Goal: Use online tool/utility: Utilize a website feature to perform a specific function

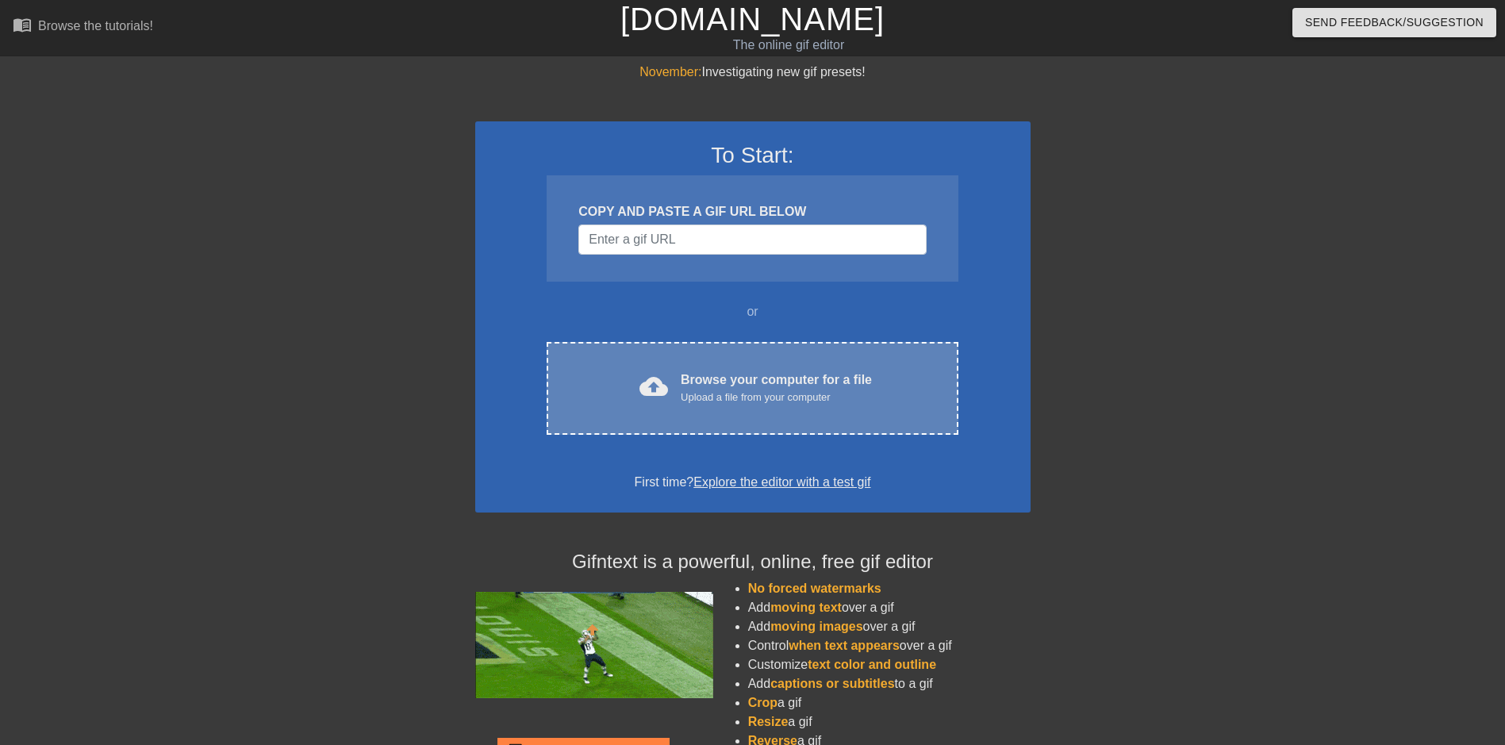
click at [712, 389] on div "Upload a file from your computer" at bounding box center [776, 397] width 191 height 16
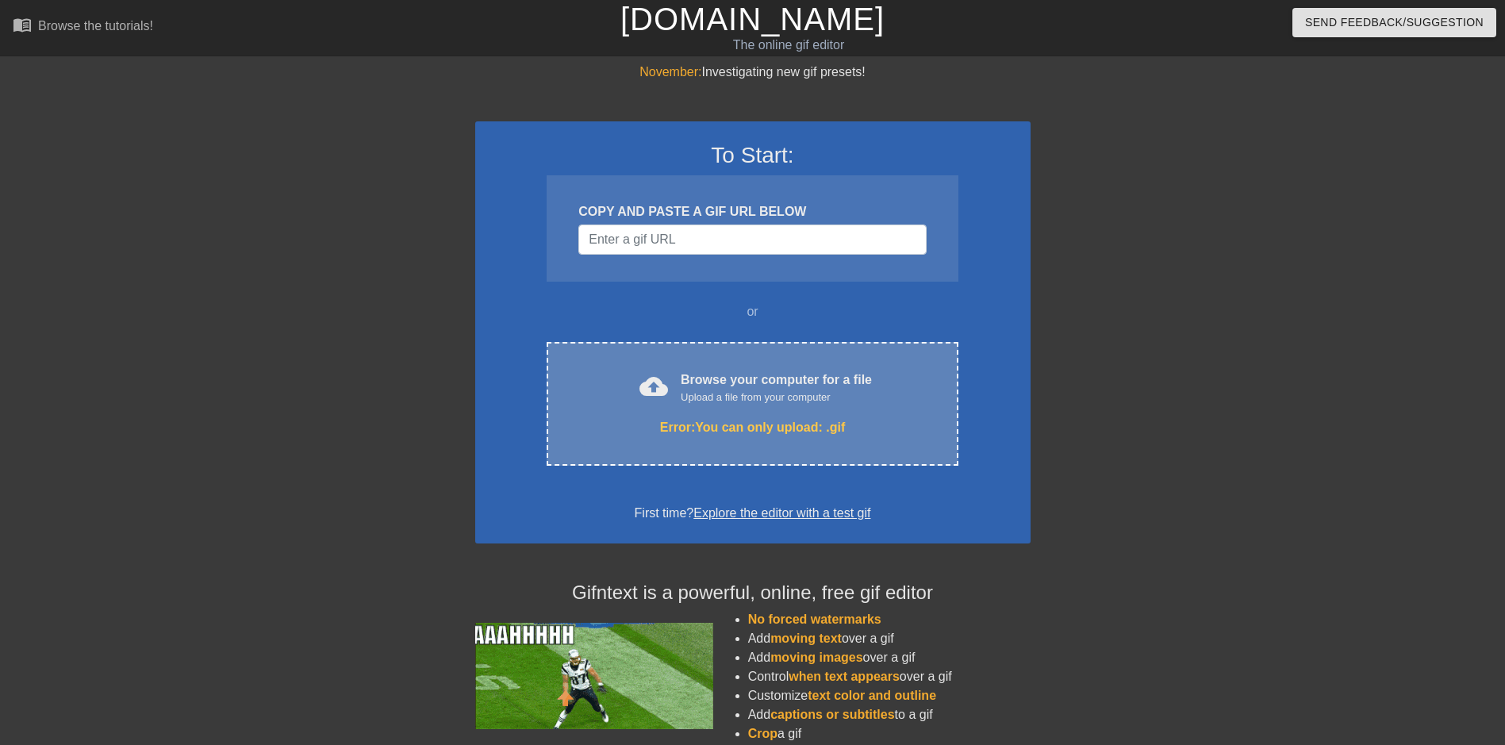
click at [736, 405] on div "cloud_upload Browse your computer for a file Upload a file from your computer" at bounding box center [752, 388] width 344 height 36
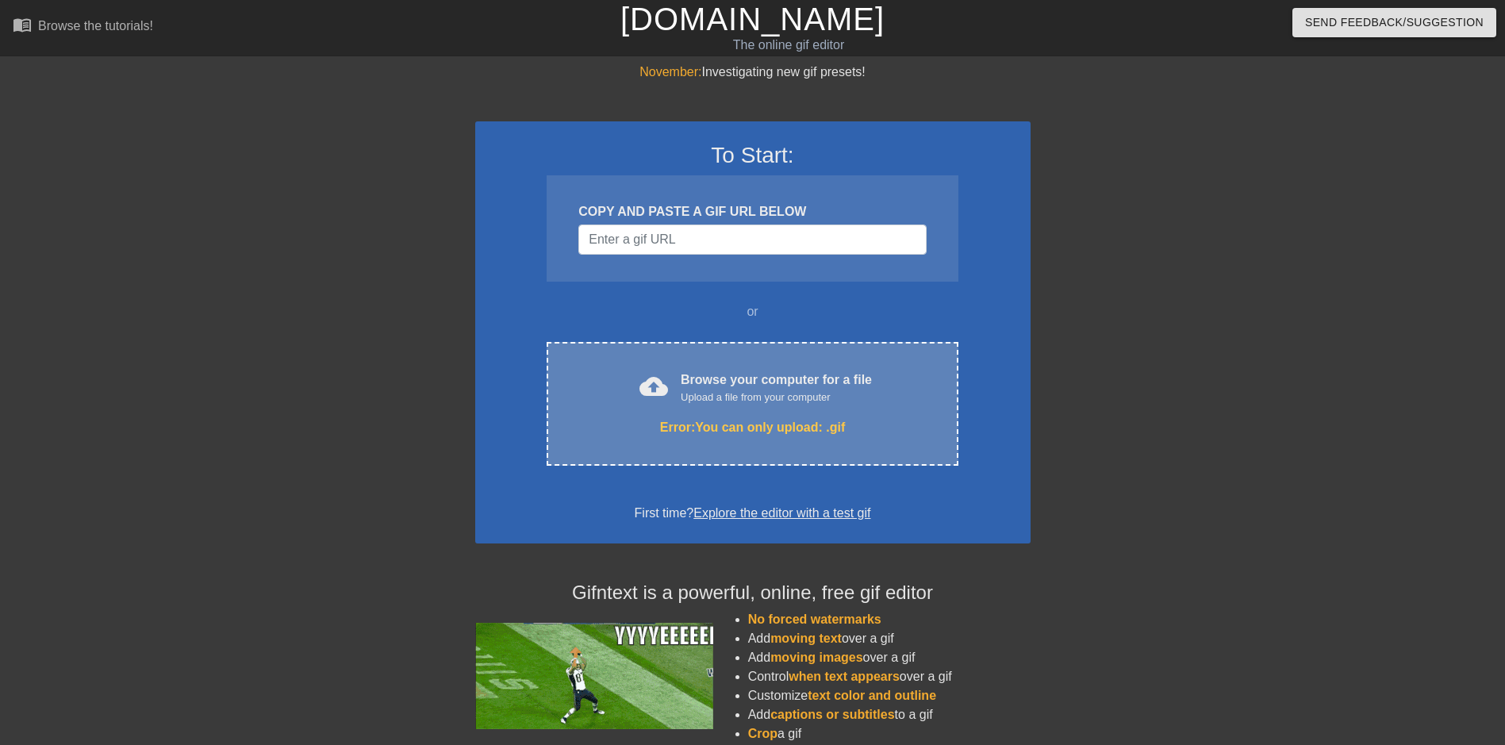
click at [755, 379] on div "Browse your computer for a file Upload a file from your computer" at bounding box center [776, 387] width 191 height 35
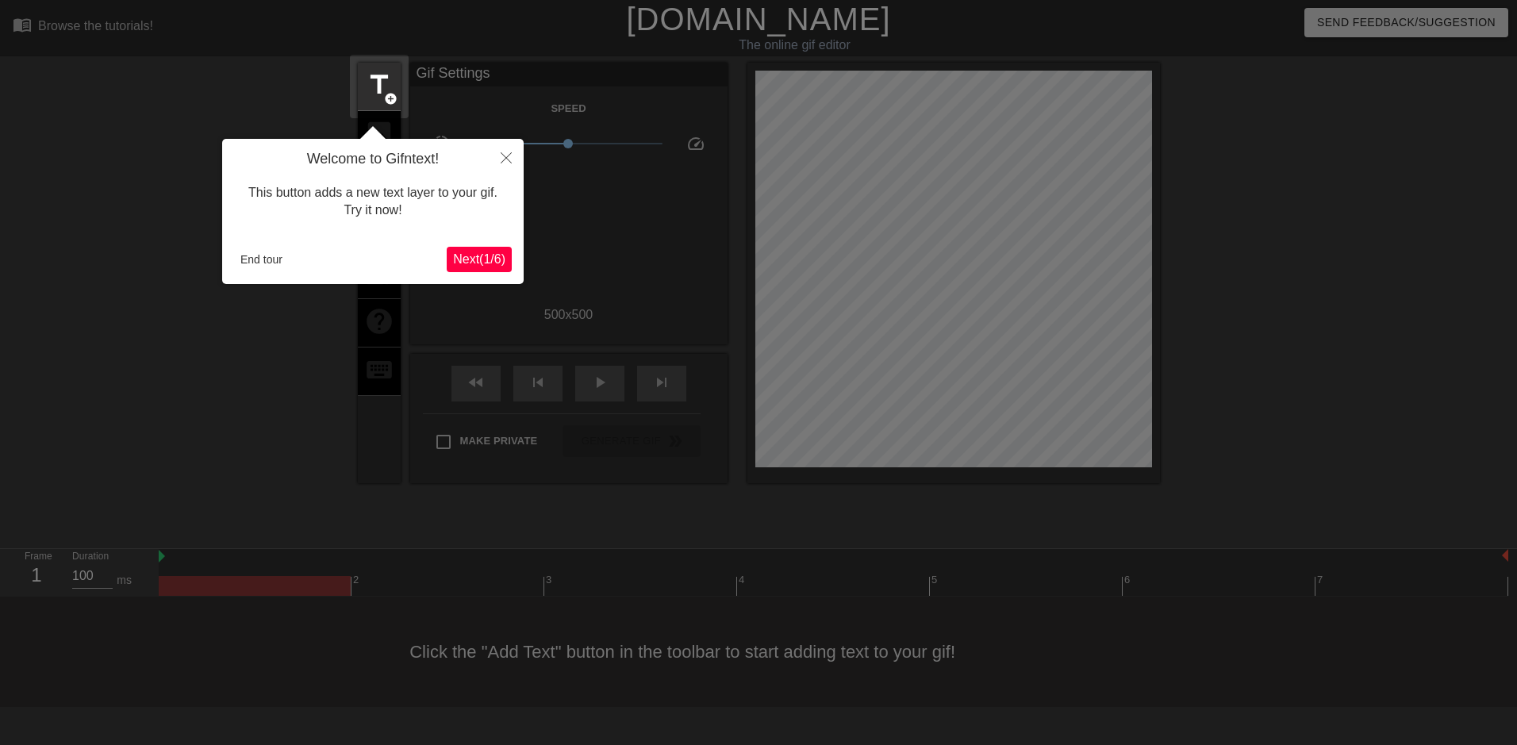
click at [467, 262] on span "Next ( 1 / 6 )" at bounding box center [479, 258] width 52 height 13
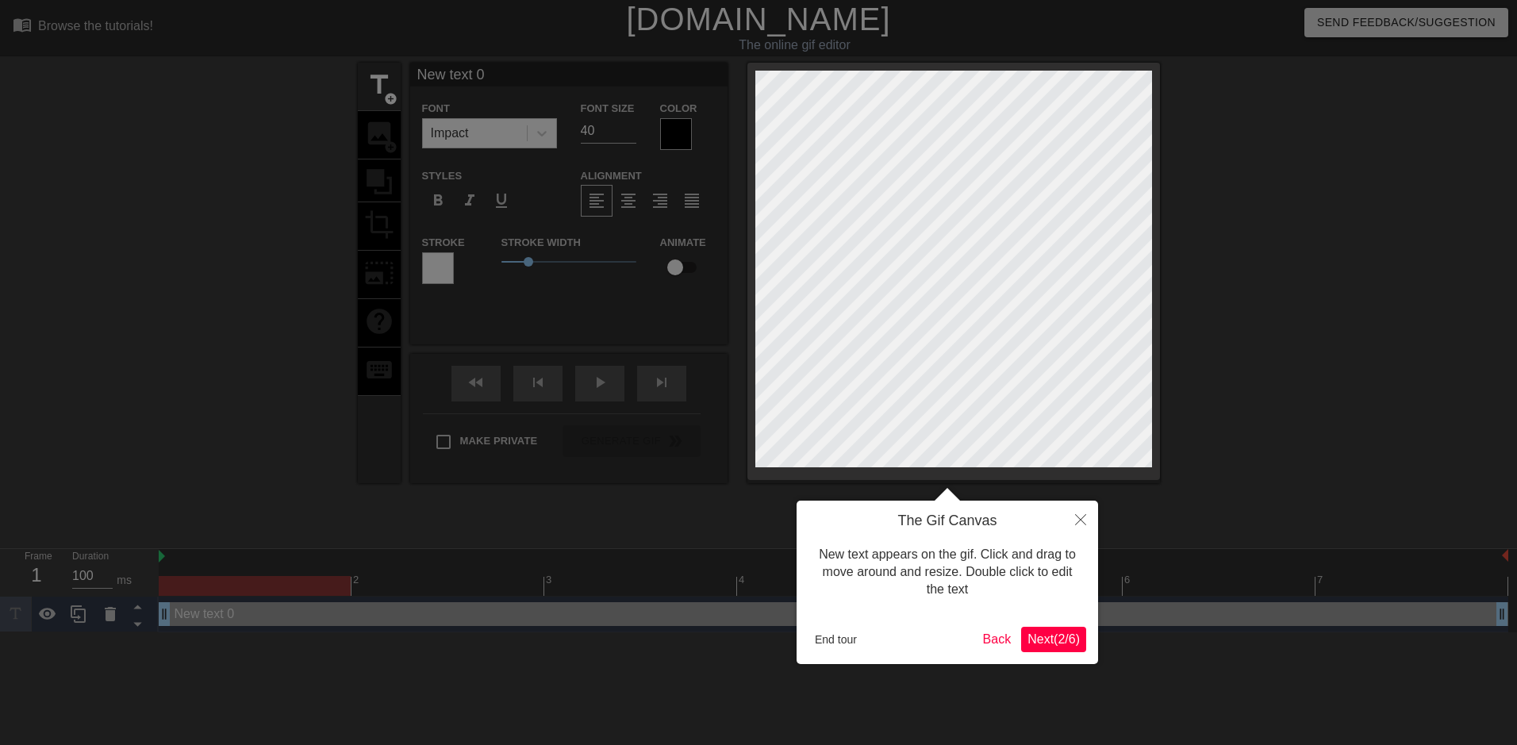
click at [1060, 647] on button "Next ( 2 / 6 )" at bounding box center [1053, 639] width 65 height 25
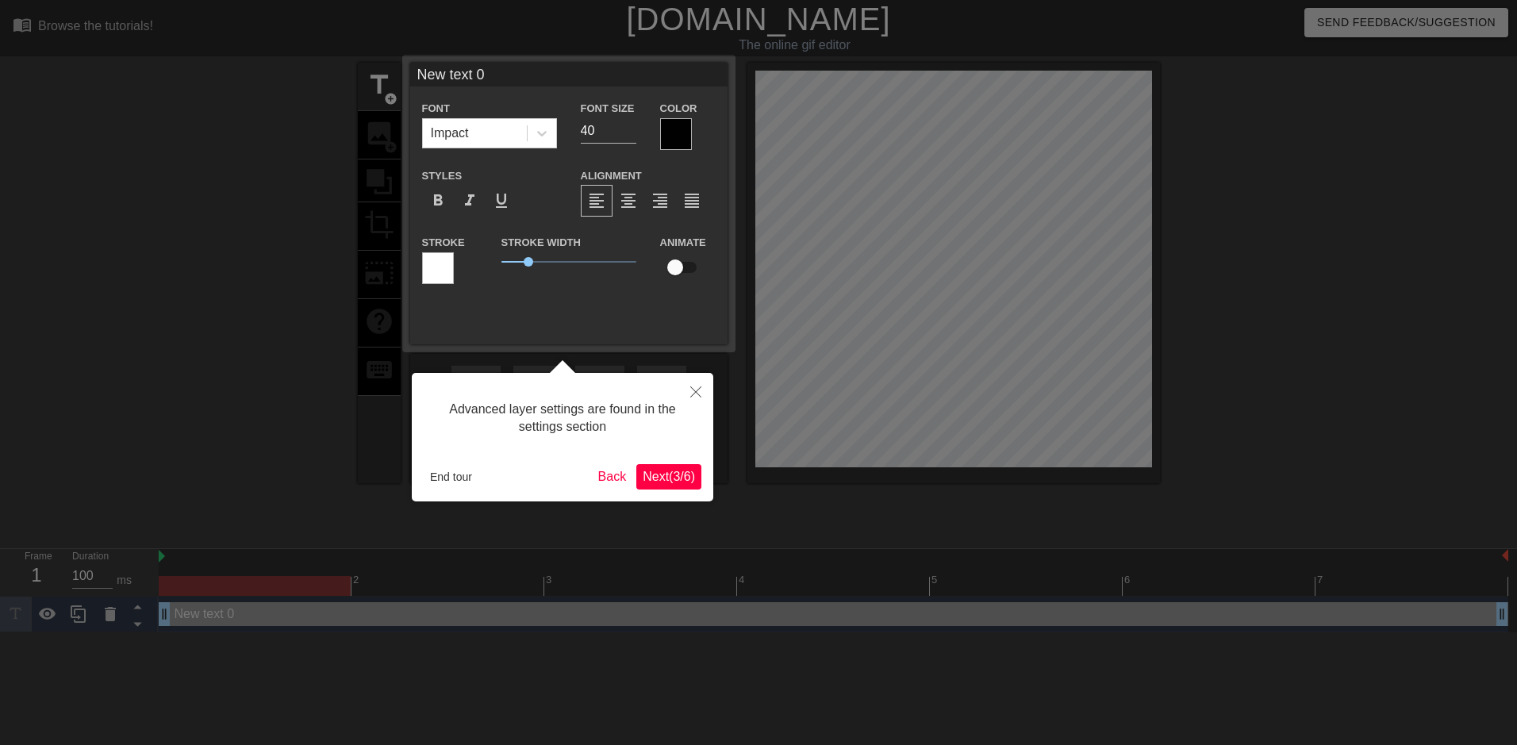
click at [643, 472] on span "Next ( 3 / 6 )" at bounding box center [669, 476] width 52 height 13
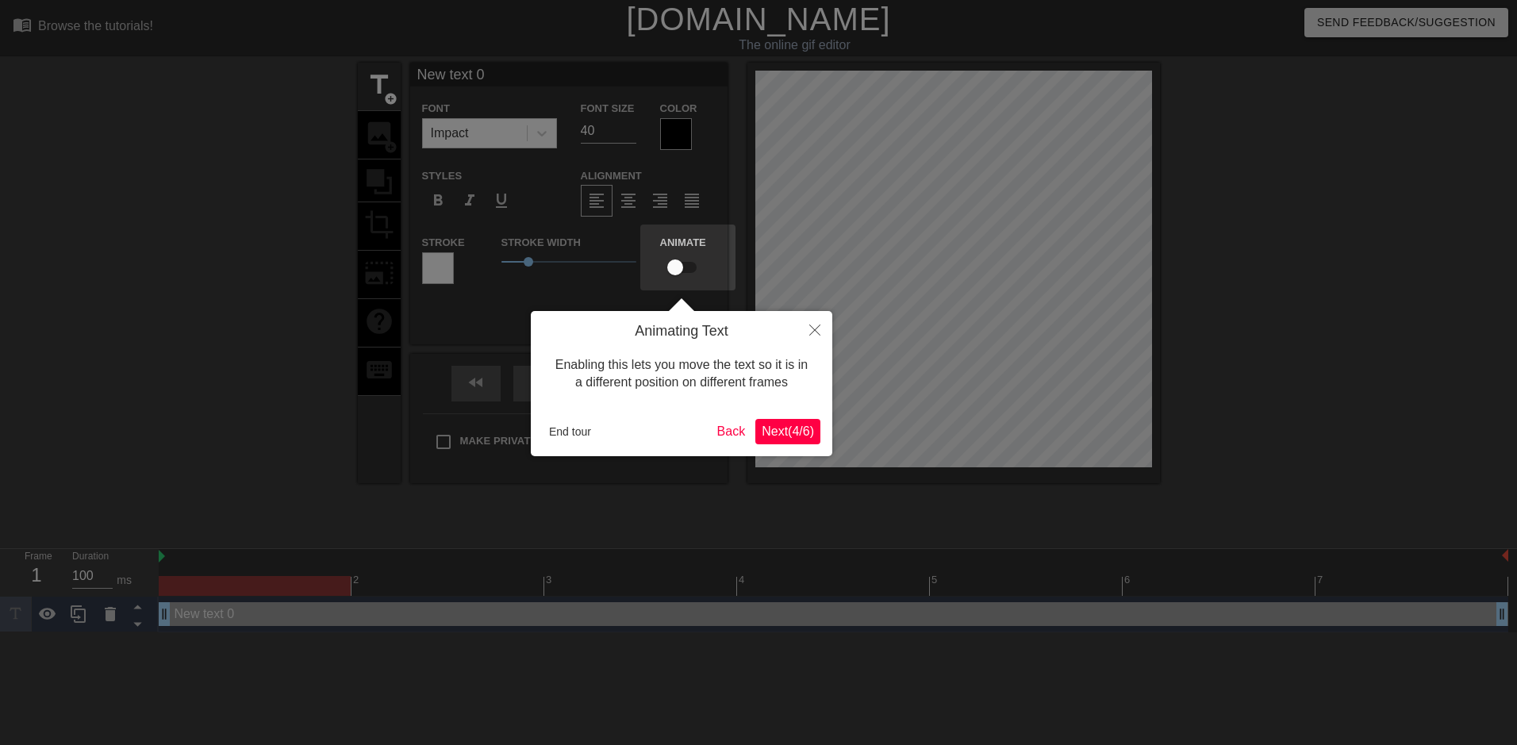
click at [802, 430] on span "Next ( 4 / 6 )" at bounding box center [787, 430] width 52 height 13
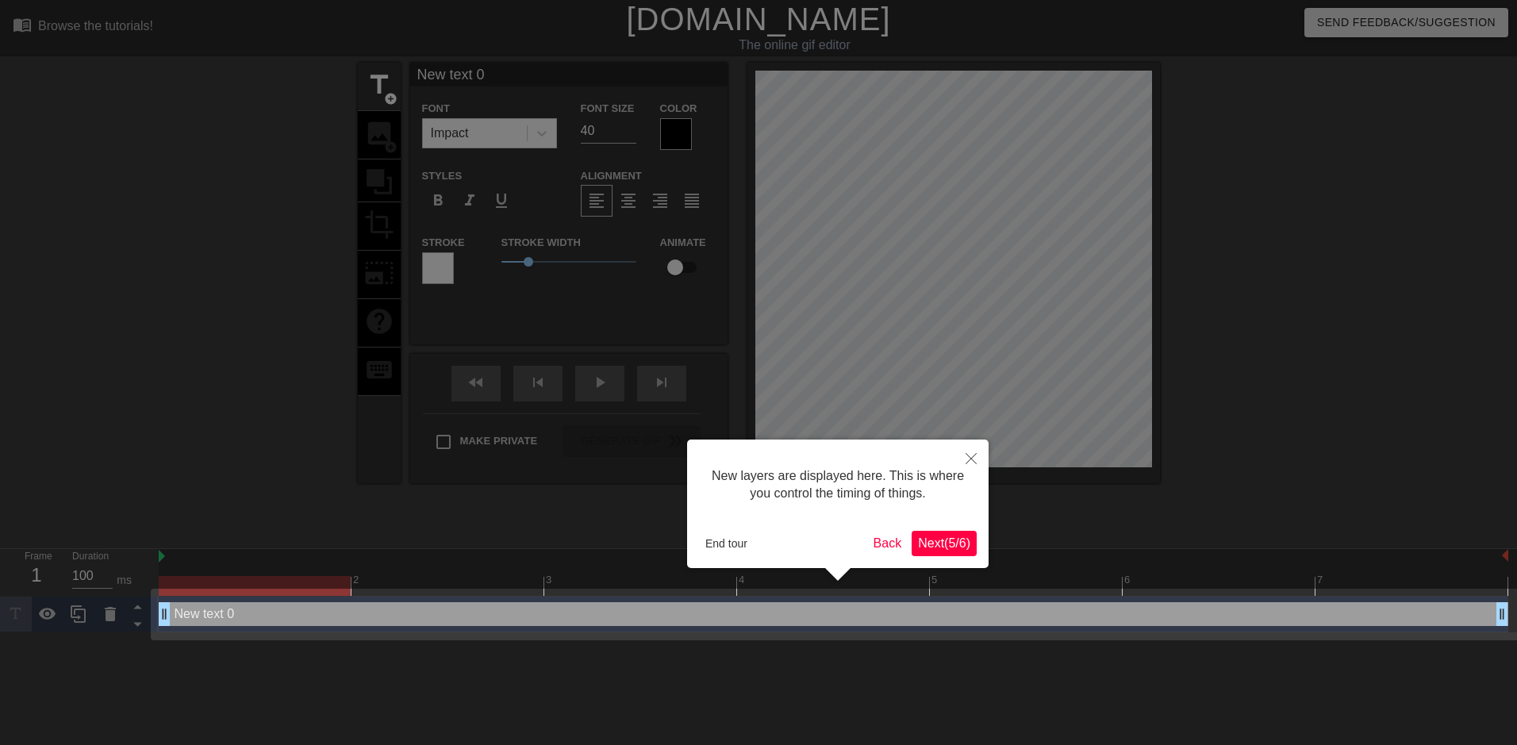
click at [944, 546] on span "Next ( 5 / 6 )" at bounding box center [944, 542] width 52 height 13
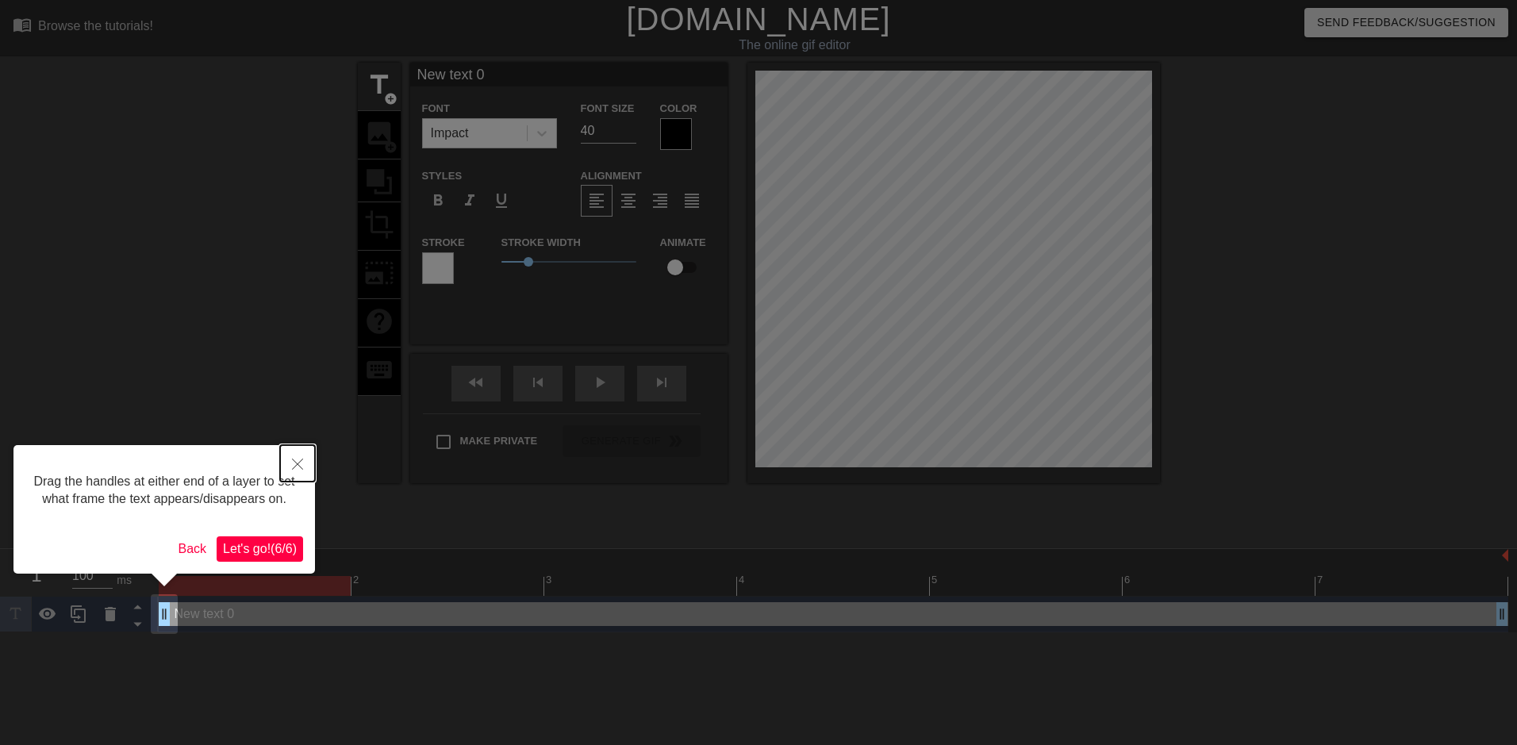
click at [296, 467] on icon "Close" at bounding box center [297, 463] width 11 height 11
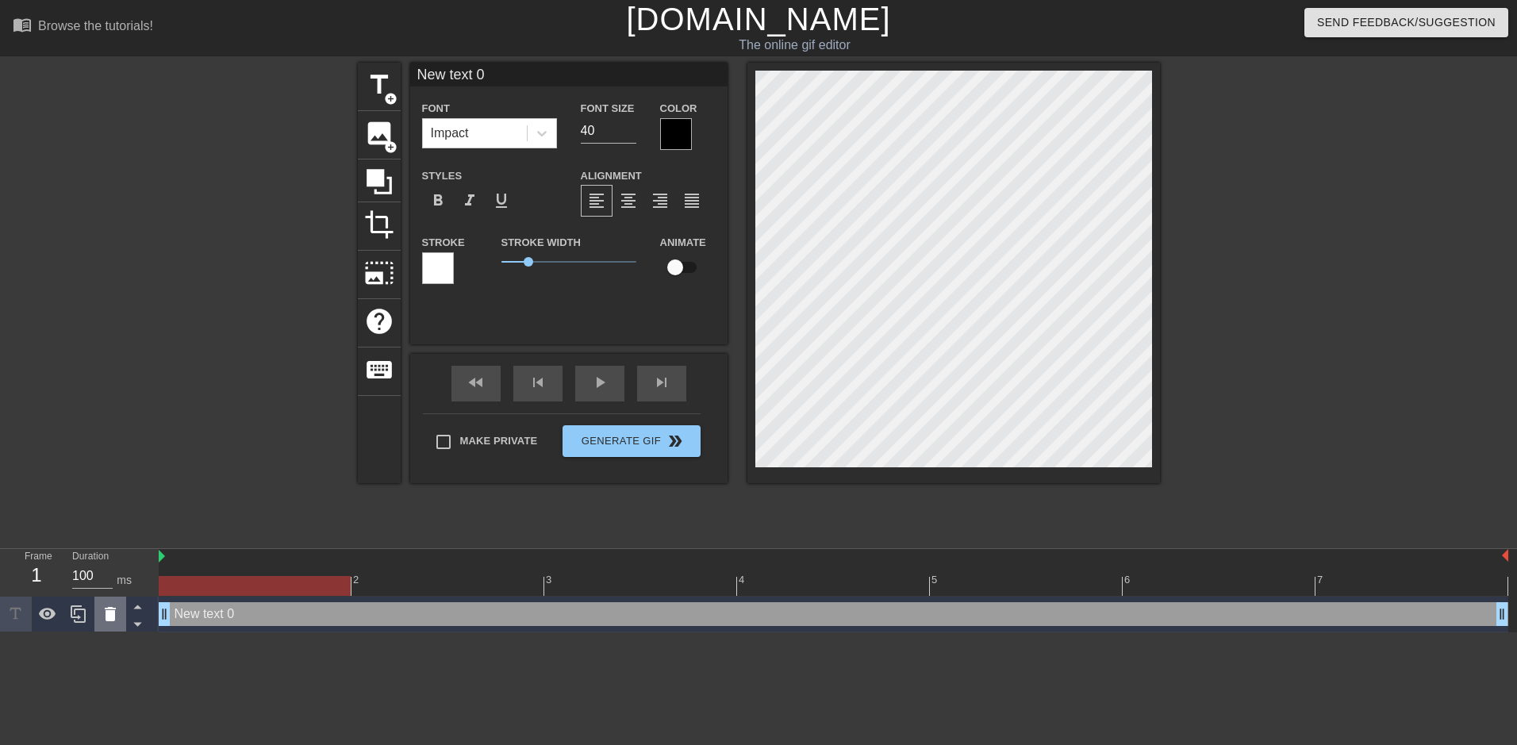
click at [113, 618] on icon at bounding box center [110, 614] width 11 height 14
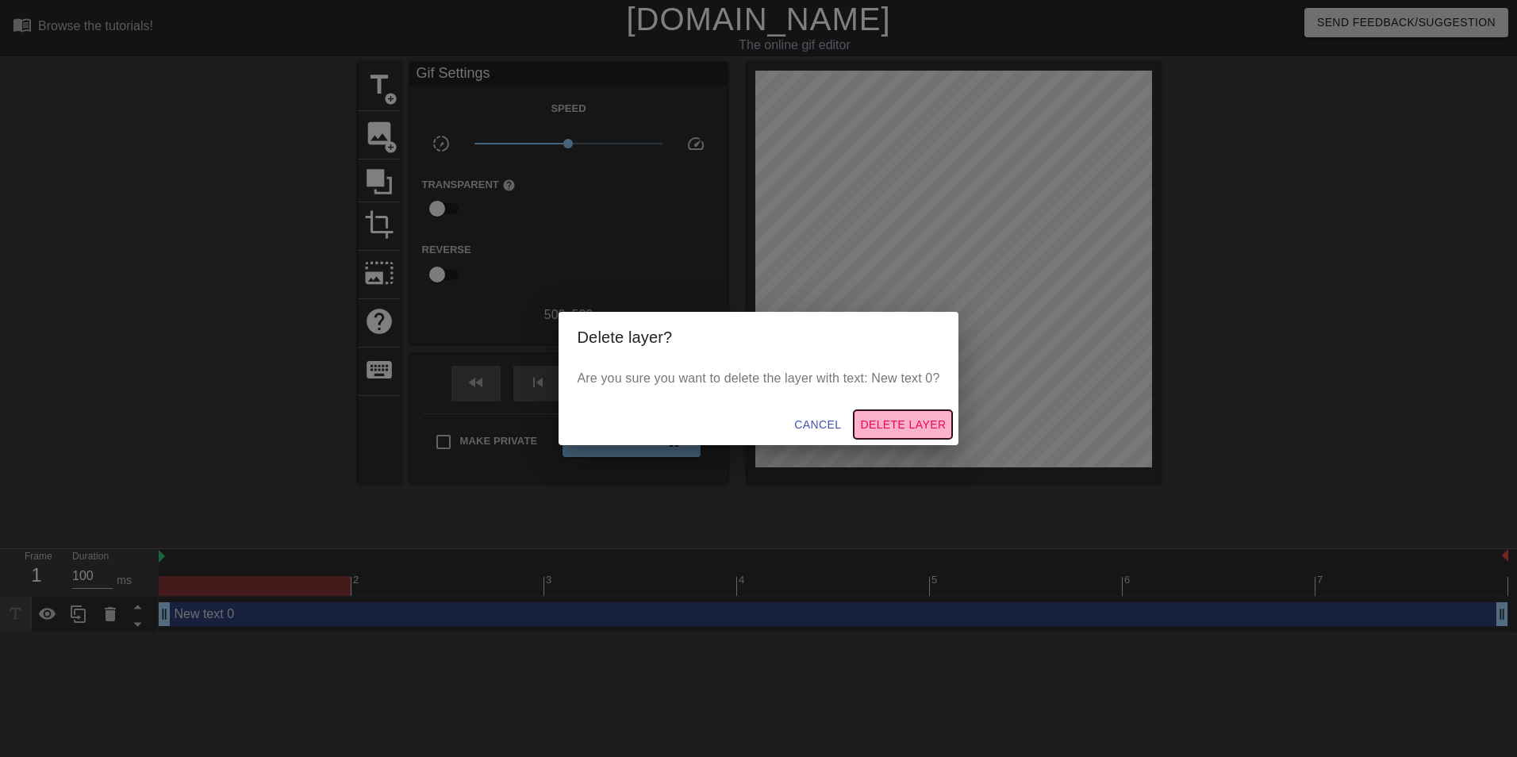
click at [915, 428] on span "Delete Layer" at bounding box center [903, 425] width 86 height 20
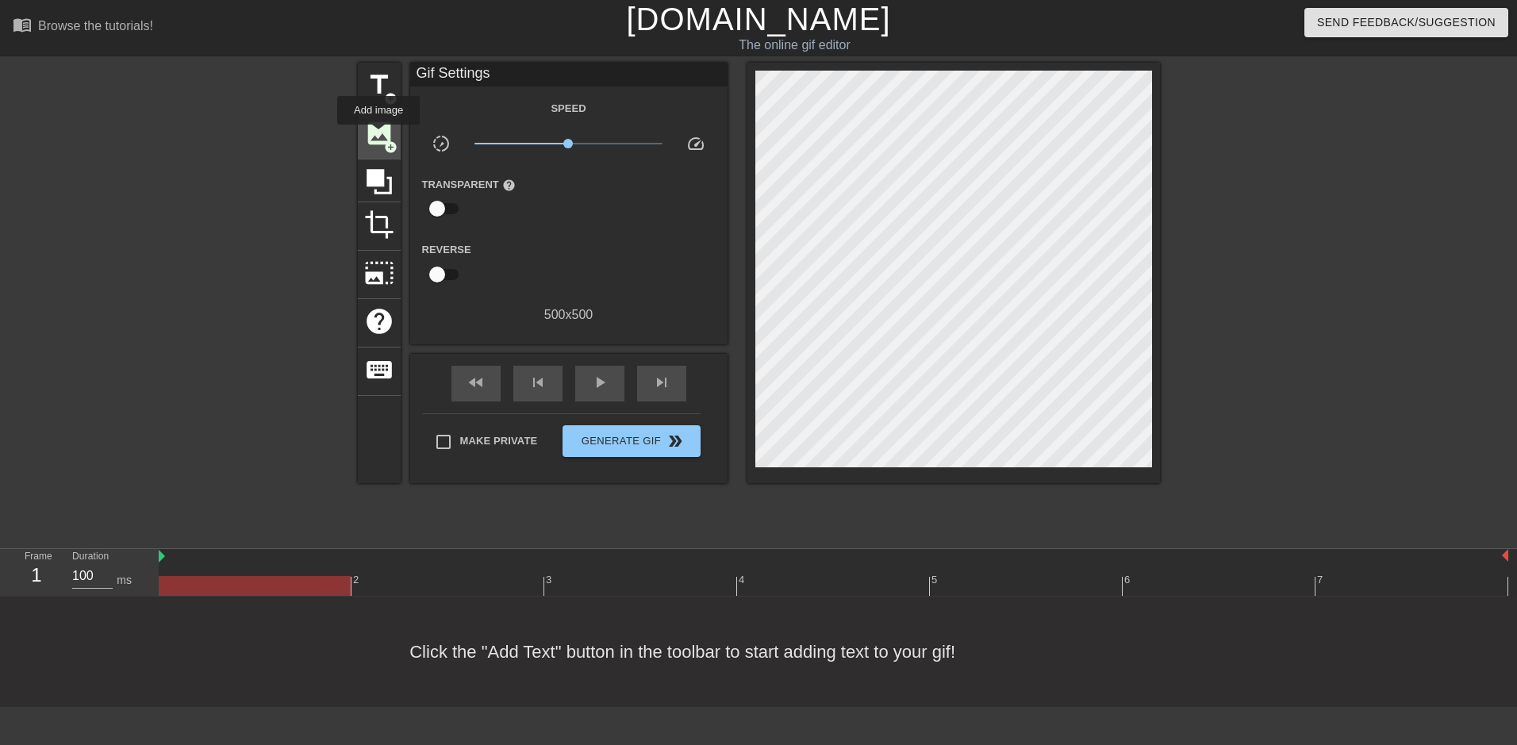
click at [378, 136] on span "image" at bounding box center [379, 133] width 30 height 30
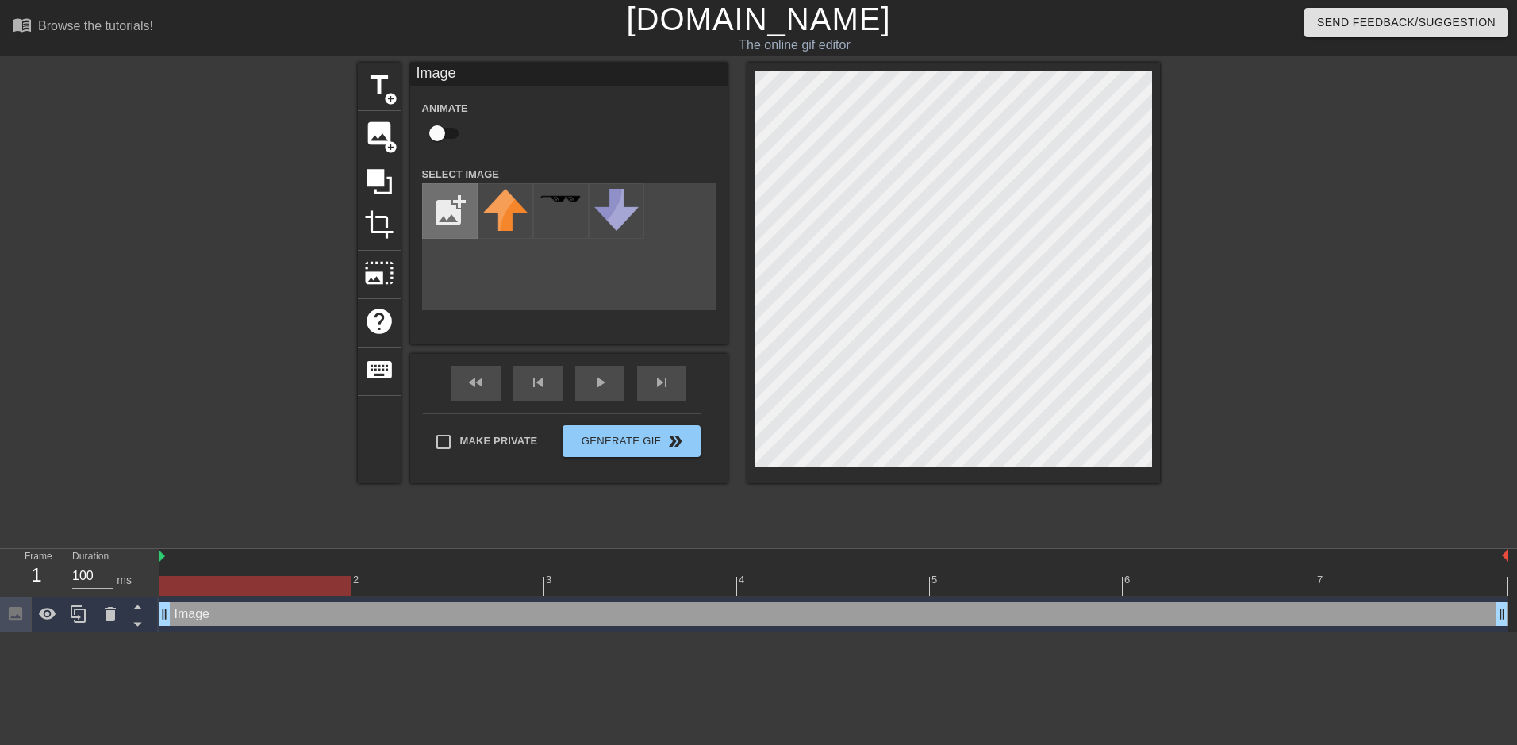
click at [470, 224] on input "file" at bounding box center [450, 211] width 54 height 54
type input "C:\fakepath\Naruto.png"
click at [498, 224] on img at bounding box center [505, 222] width 44 height 67
